Goal: Navigation & Orientation: Go to known website

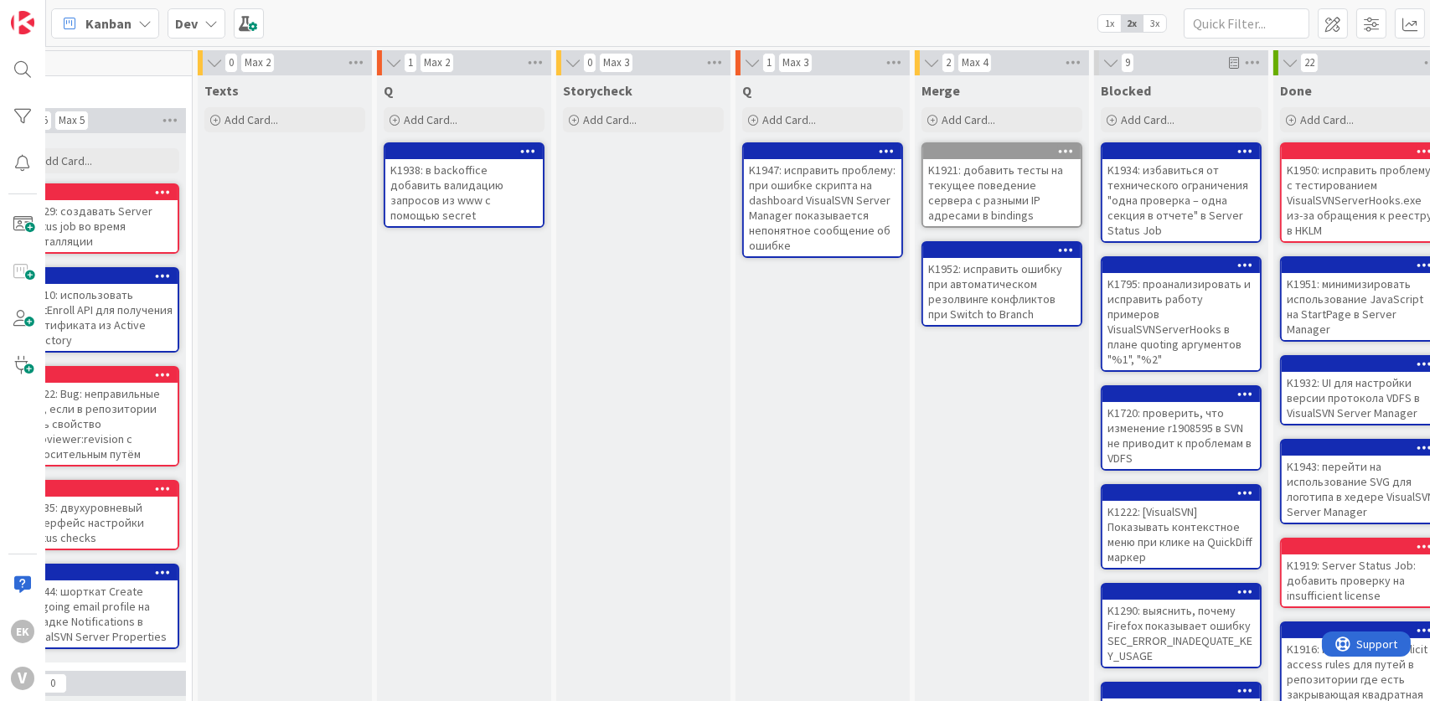
scroll to position [0, 616]
